Goal: Information Seeking & Learning: Find contact information

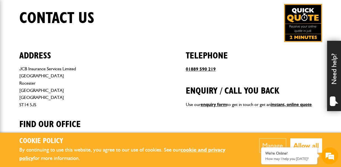
scroll to position [224, 0]
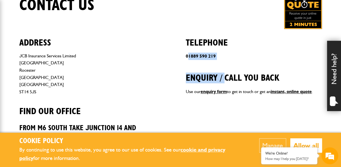
drag, startPoint x: 225, startPoint y: 61, endPoint x: 189, endPoint y: 57, distance: 36.7
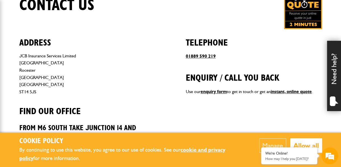
click at [245, 46] on h2 "Telephone" at bounding box center [254, 38] width 136 height 19
drag, startPoint x: 218, startPoint y: 58, endPoint x: 185, endPoint y: 54, distance: 33.9
copy link "01889 590 219"
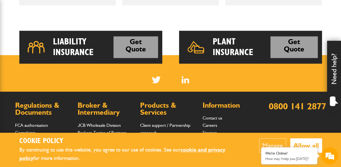
scroll to position [498, 0]
